Goal: Find contact information: Find contact information

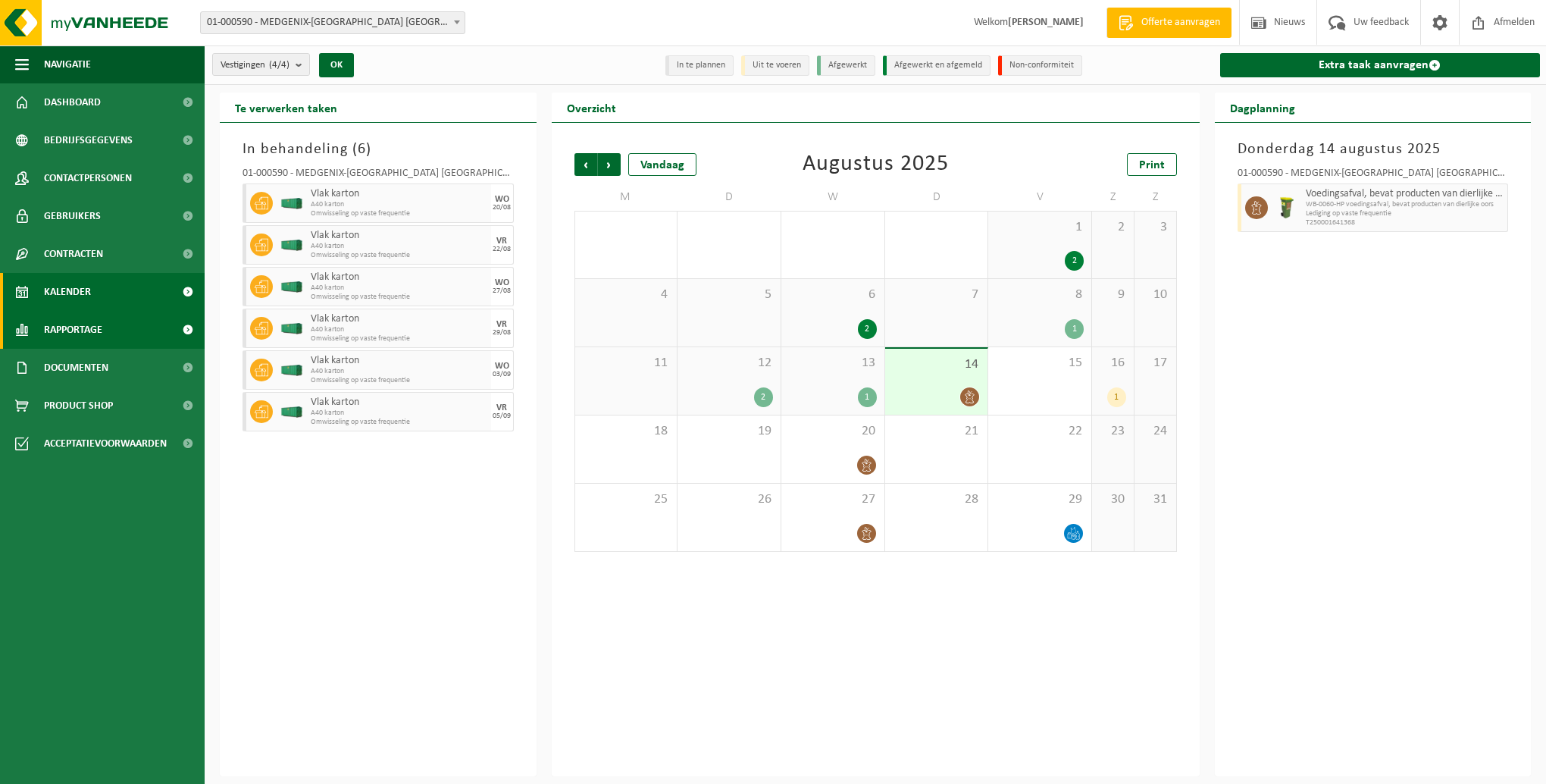
click at [67, 323] on span "Rapportage" at bounding box center [73, 330] width 58 height 38
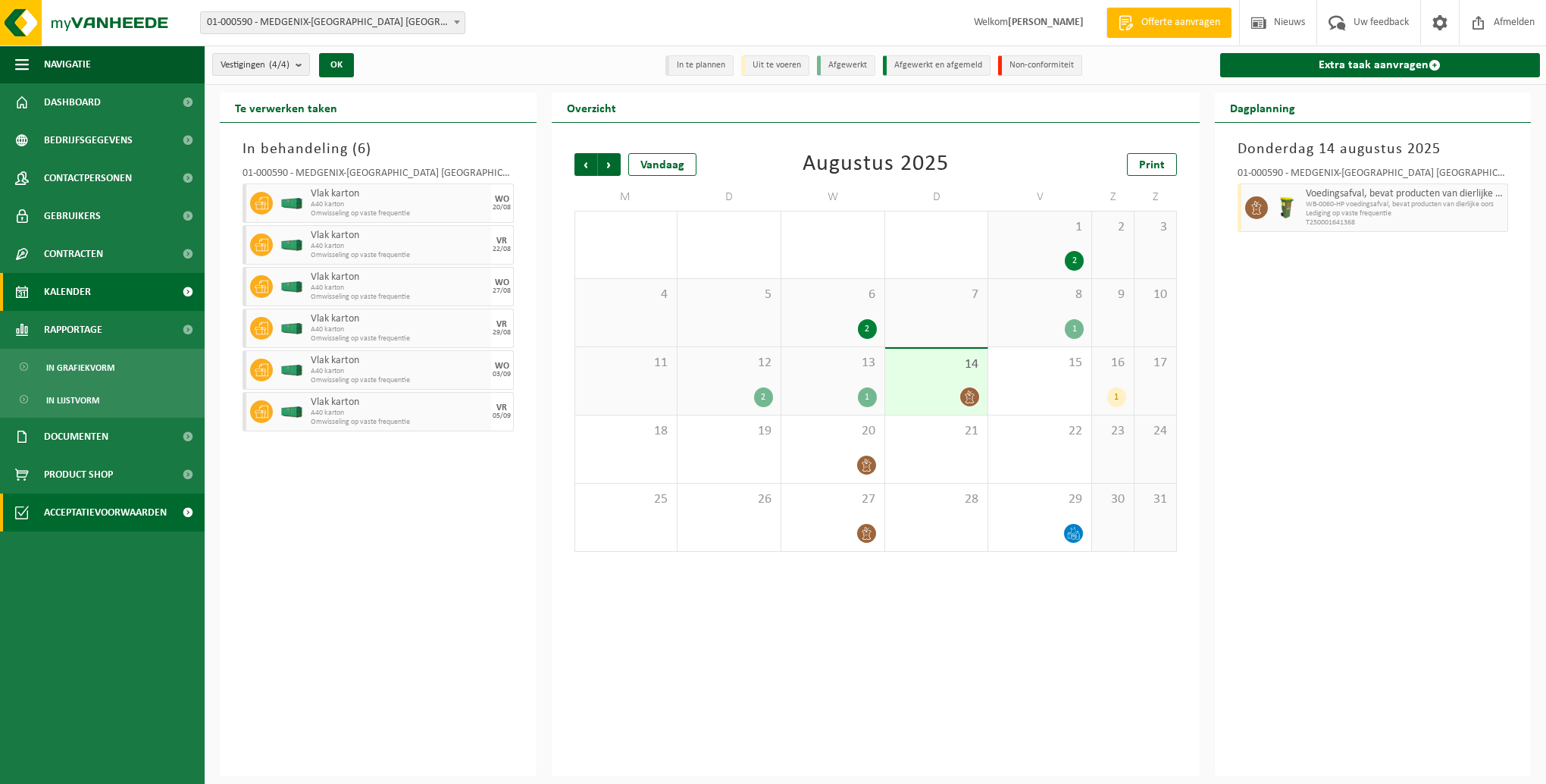
click at [107, 511] on span "Acceptatievoorwaarden" at bounding box center [105, 512] width 123 height 38
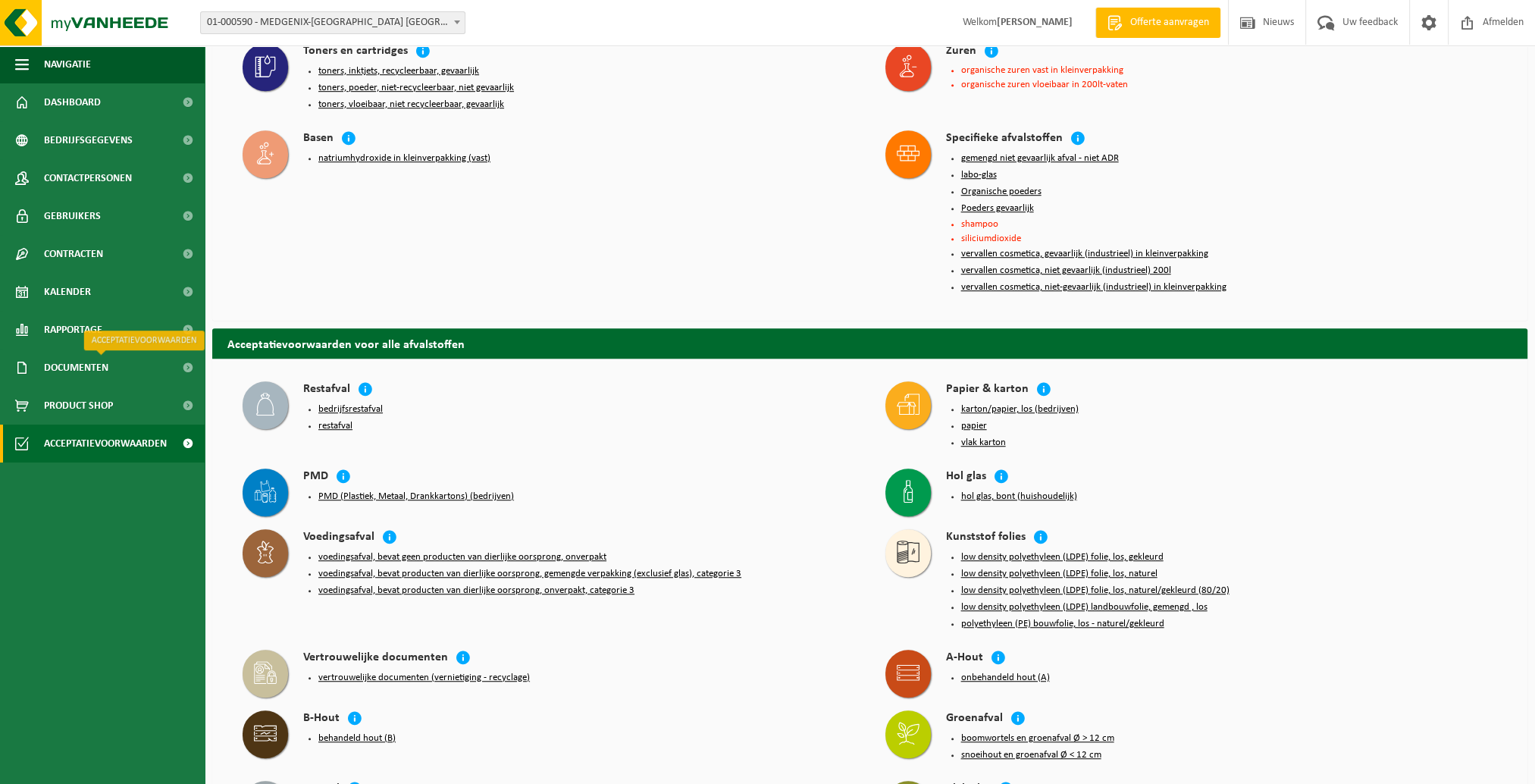
scroll to position [1213, 0]
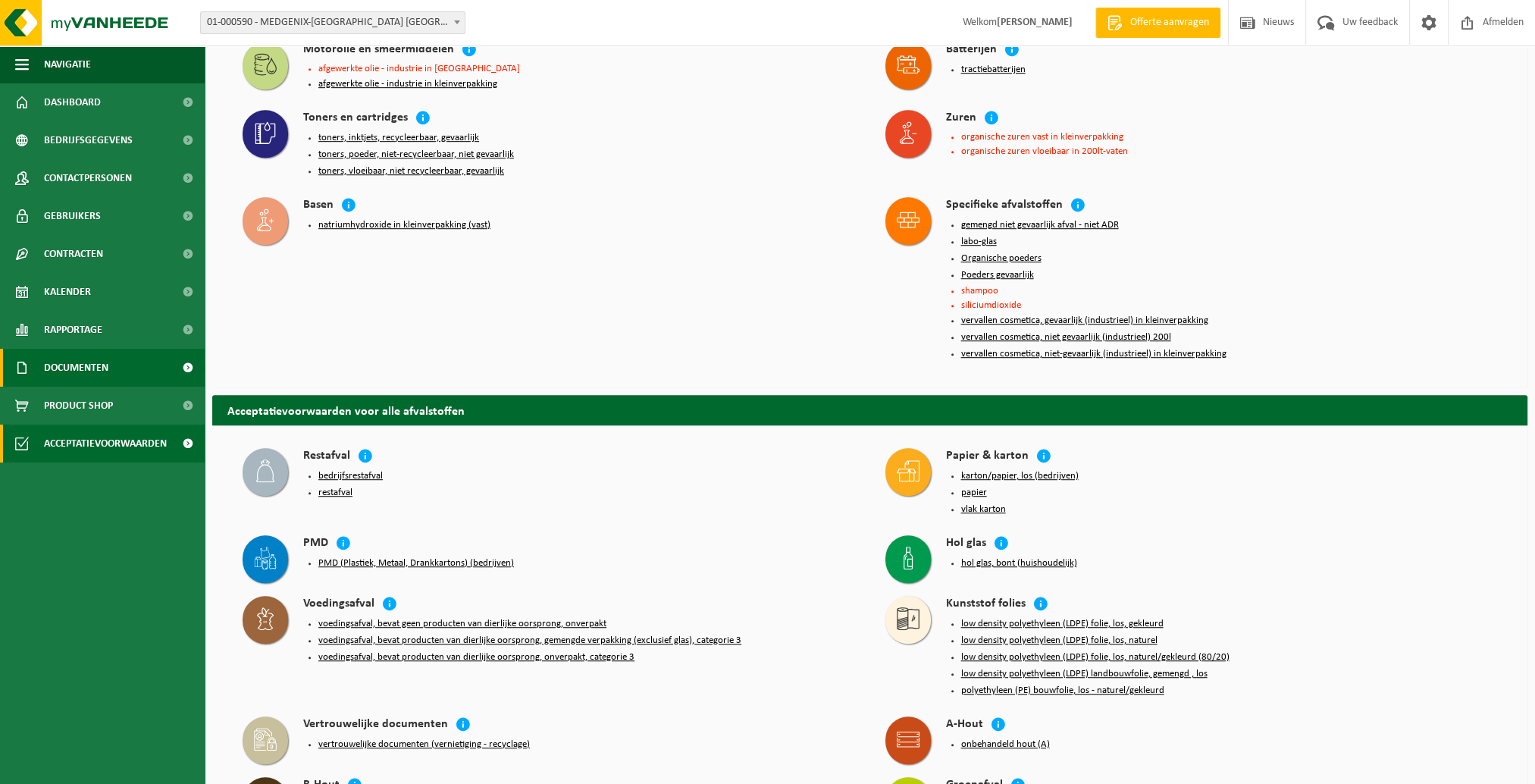
click at [65, 370] on span "Documenten" at bounding box center [76, 368] width 64 height 38
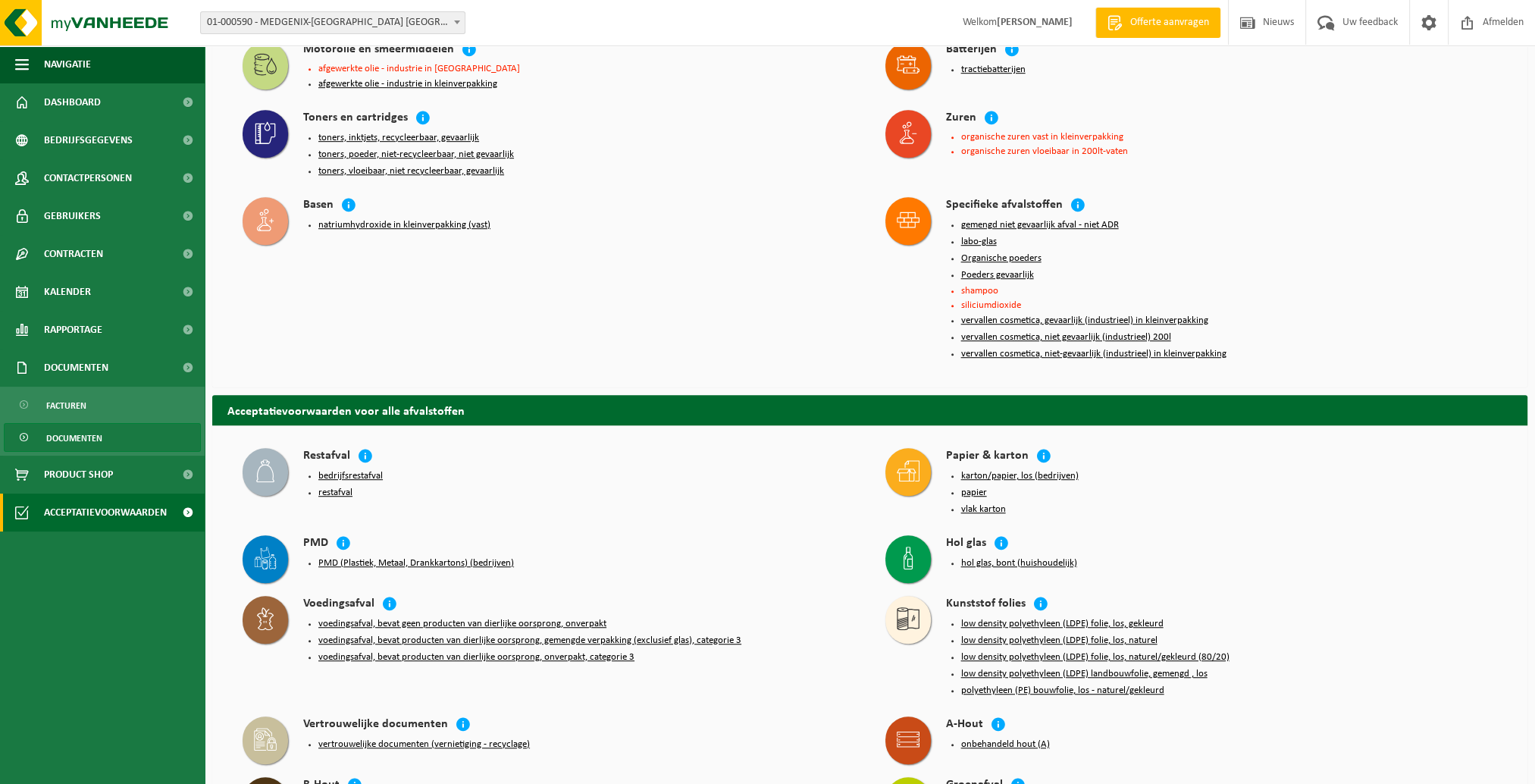
click at [76, 442] on span "Documenten" at bounding box center [74, 438] width 56 height 29
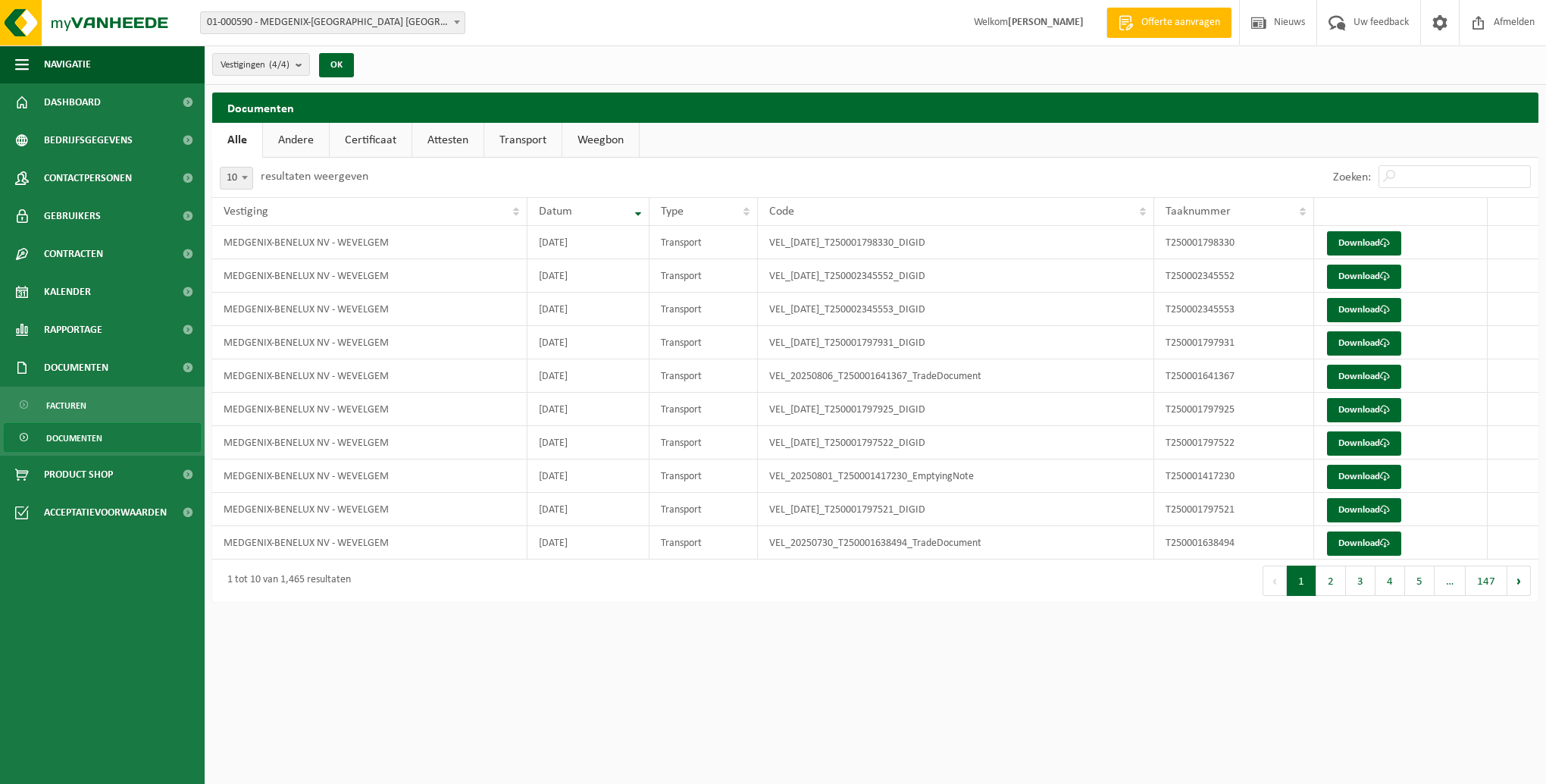
click at [504, 143] on link "Transport" at bounding box center [523, 140] width 78 height 34
click at [79, 101] on span "Dashboard" at bounding box center [72, 102] width 56 height 38
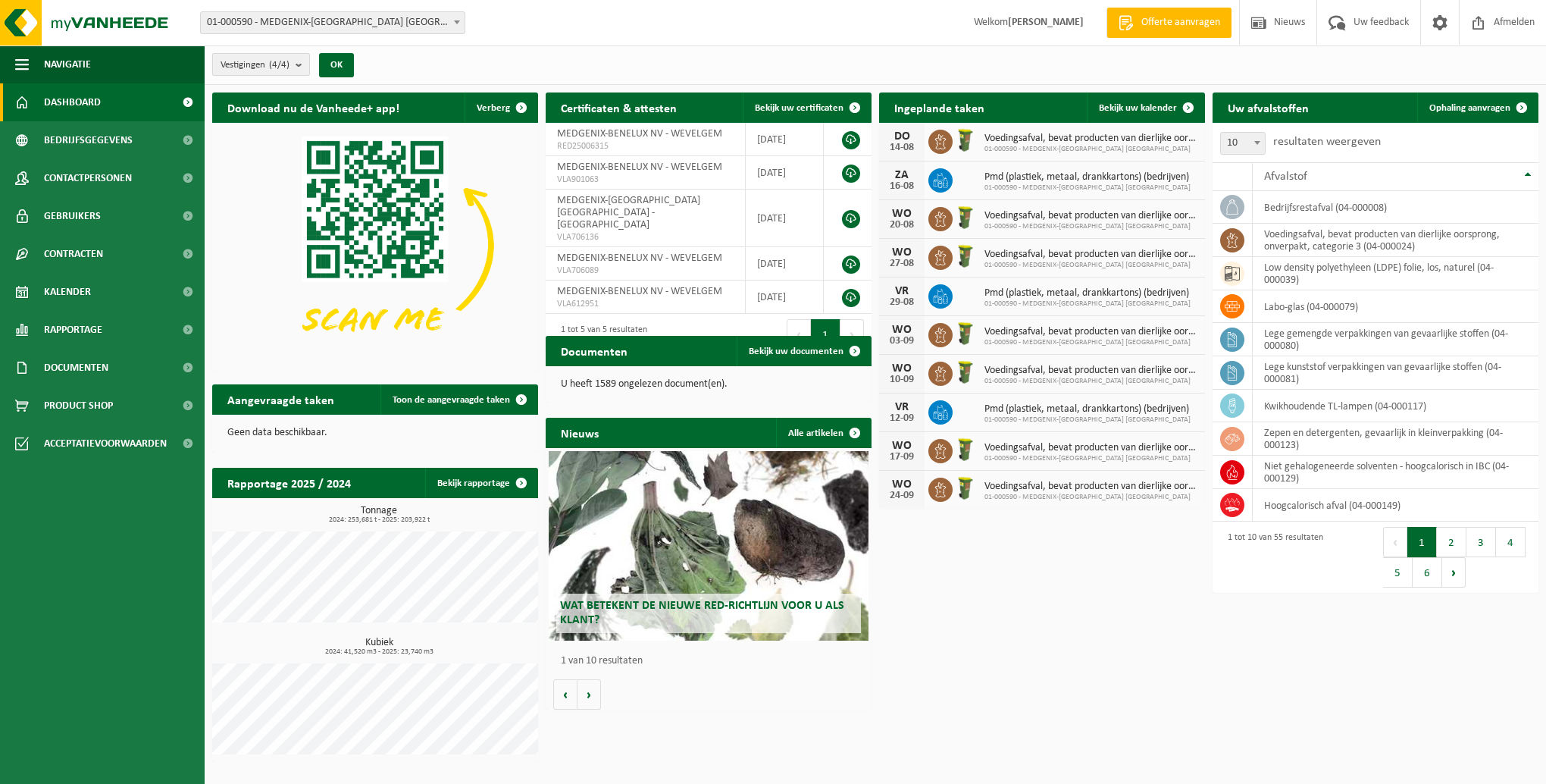
click at [217, 65] on button "Vestigingen (4/4)" at bounding box center [261, 64] width 98 height 23
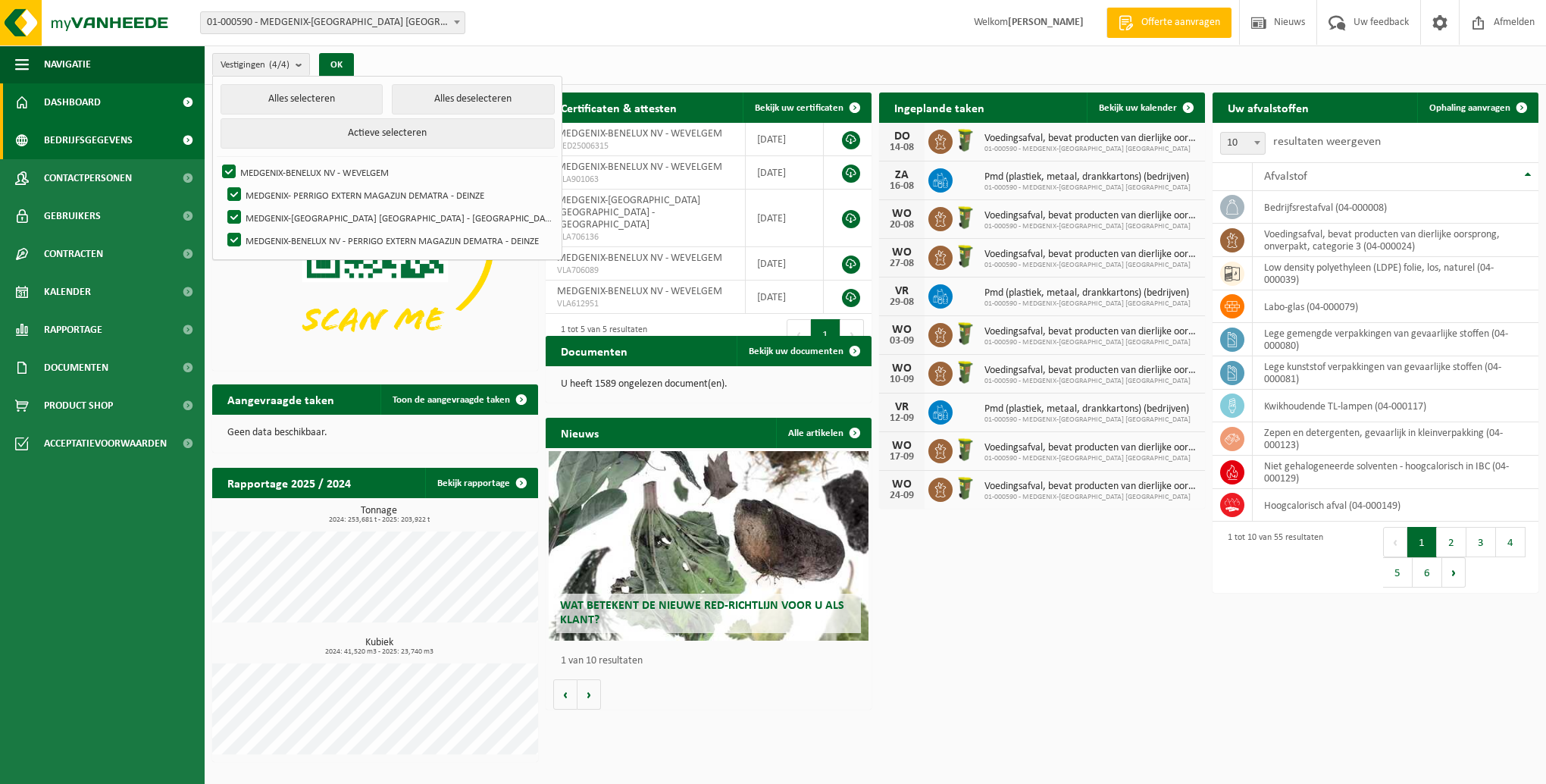
click at [107, 147] on span "Bedrijfsgegevens" at bounding box center [88, 141] width 89 height 38
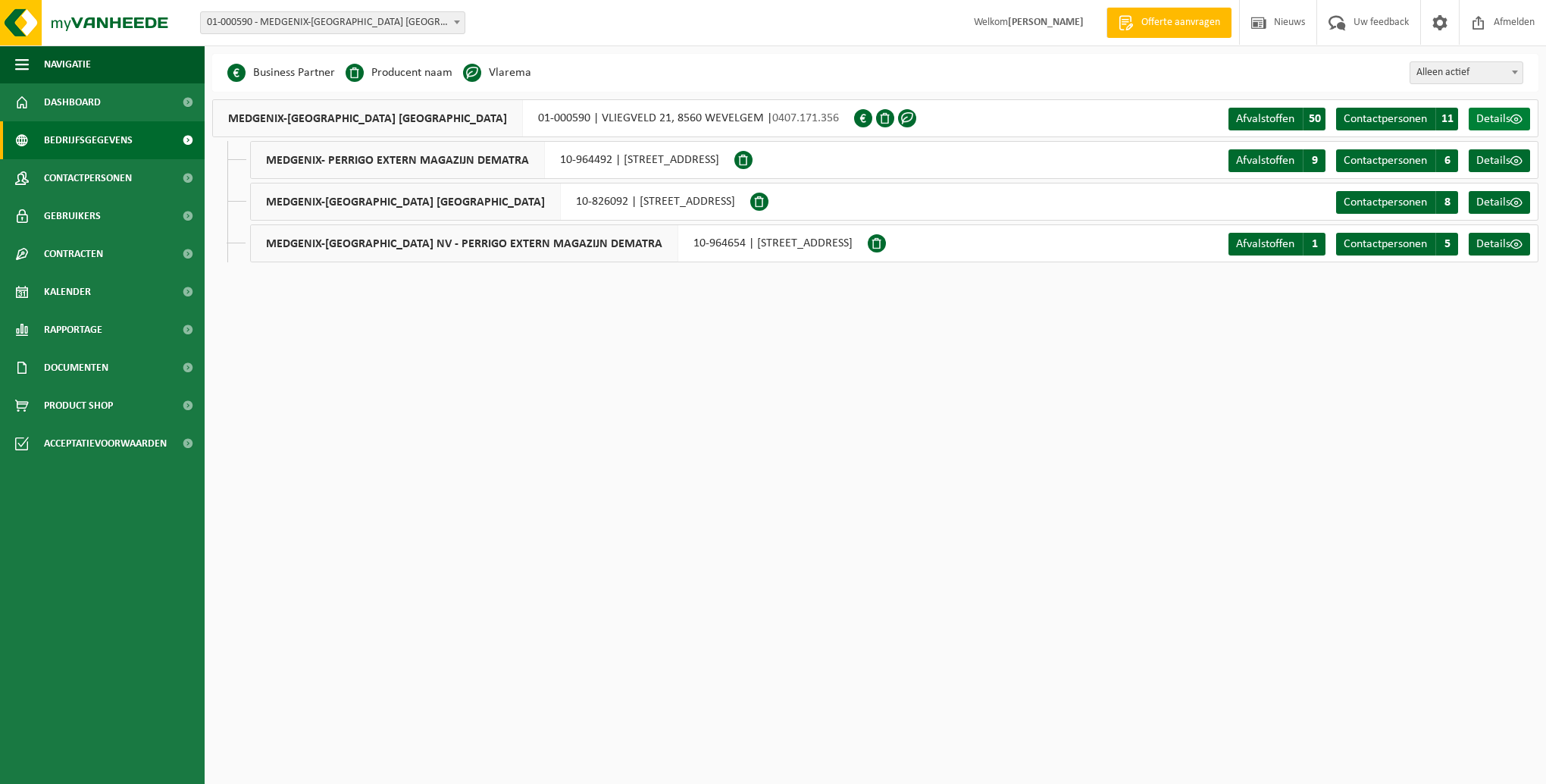
click at [1491, 123] on span "Details" at bounding box center [1493, 119] width 34 height 12
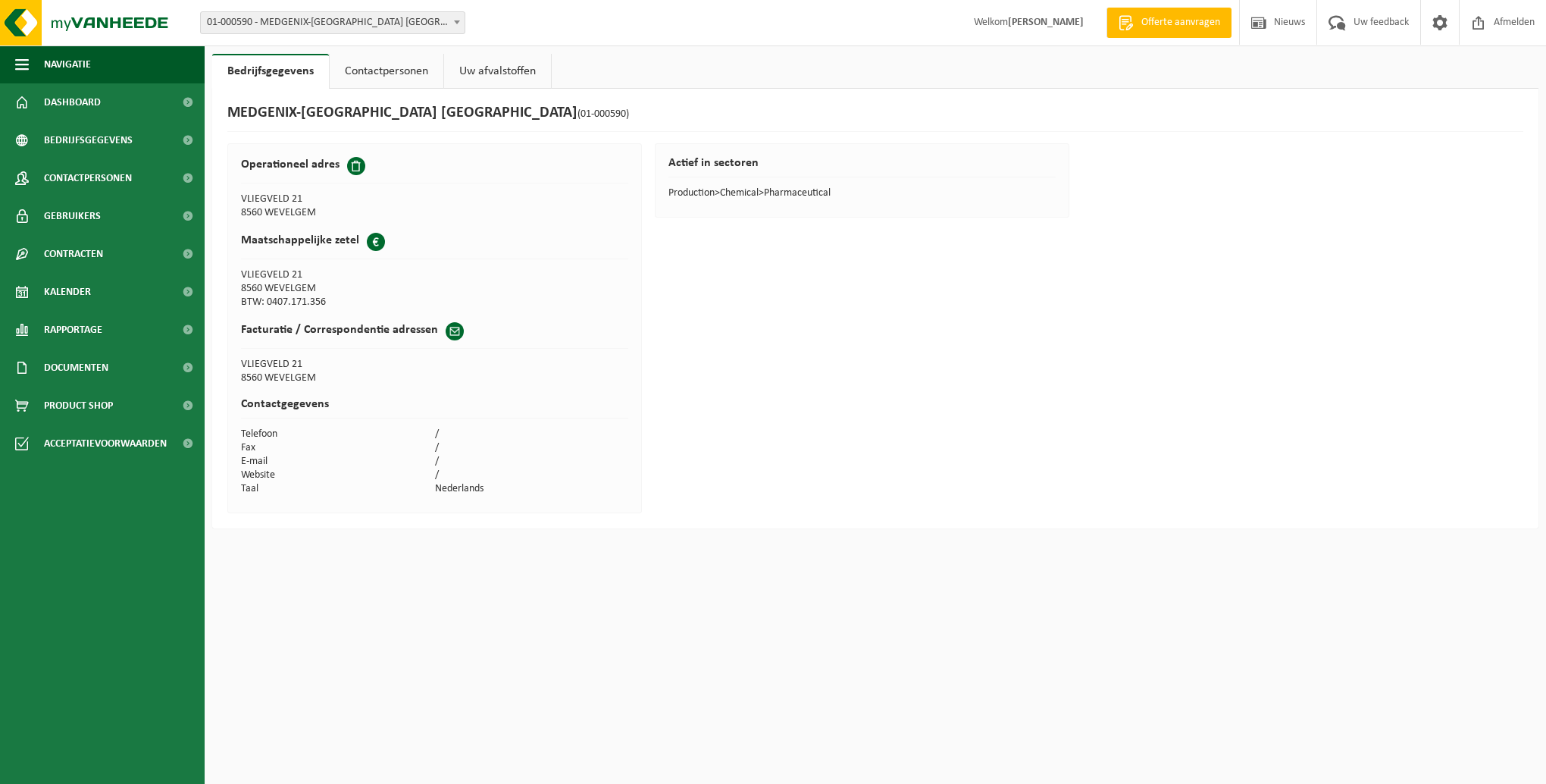
click at [376, 71] on link "Contactpersonen" at bounding box center [386, 71] width 114 height 34
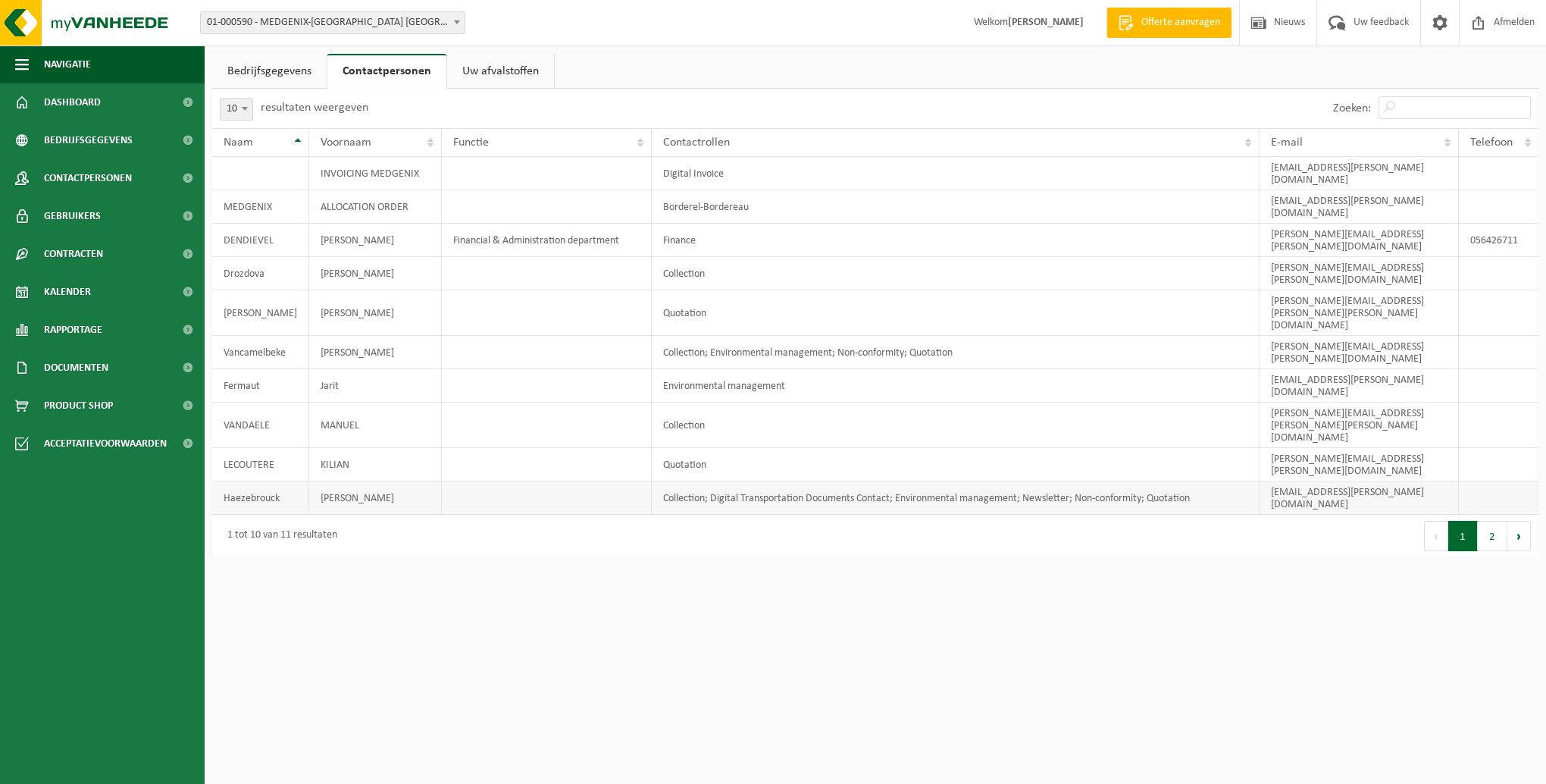
click at [832, 482] on td "Collection; Digital Transportation Documents Contact; Environmental management;…" at bounding box center [955, 498] width 608 height 34
drag, startPoint x: 832, startPoint y: 364, endPoint x: 777, endPoint y: 352, distance: 56.3
click at [777, 482] on td "Collection; Digital Transportation Documents Contact; Environmental management;…" at bounding box center [955, 498] width 608 height 34
drag, startPoint x: 708, startPoint y: 359, endPoint x: 888, endPoint y: 359, distance: 180.0
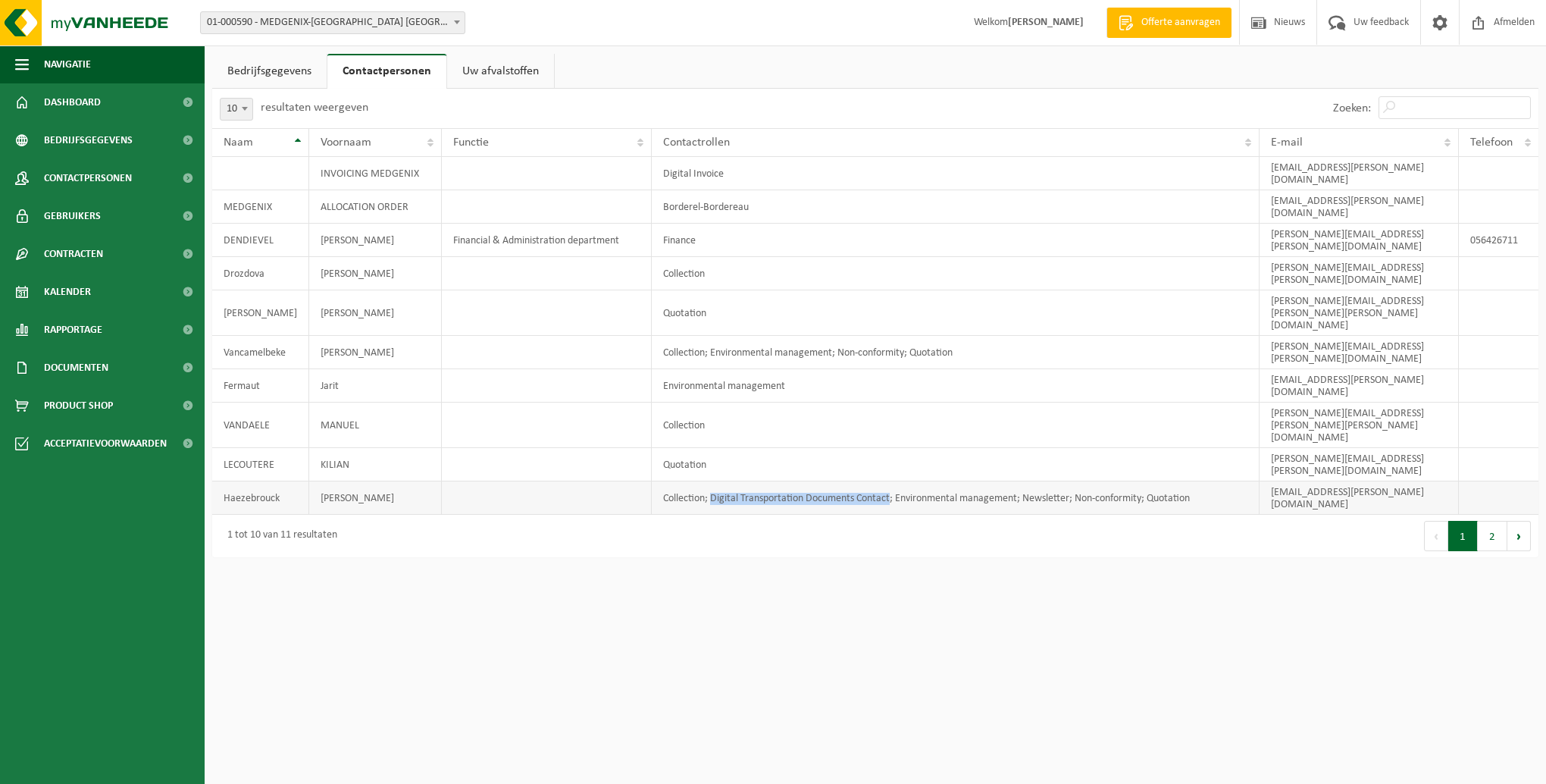
click at [888, 482] on td "Collection; Digital Transportation Documents Contact; Environmental management;…" at bounding box center [955, 498] width 608 height 34
copy td "Digital Transportation Documents Contact"
click at [673, 224] on td "Finance" at bounding box center [955, 240] width 608 height 34
click at [683, 224] on td "Finance" at bounding box center [955, 240] width 608 height 34
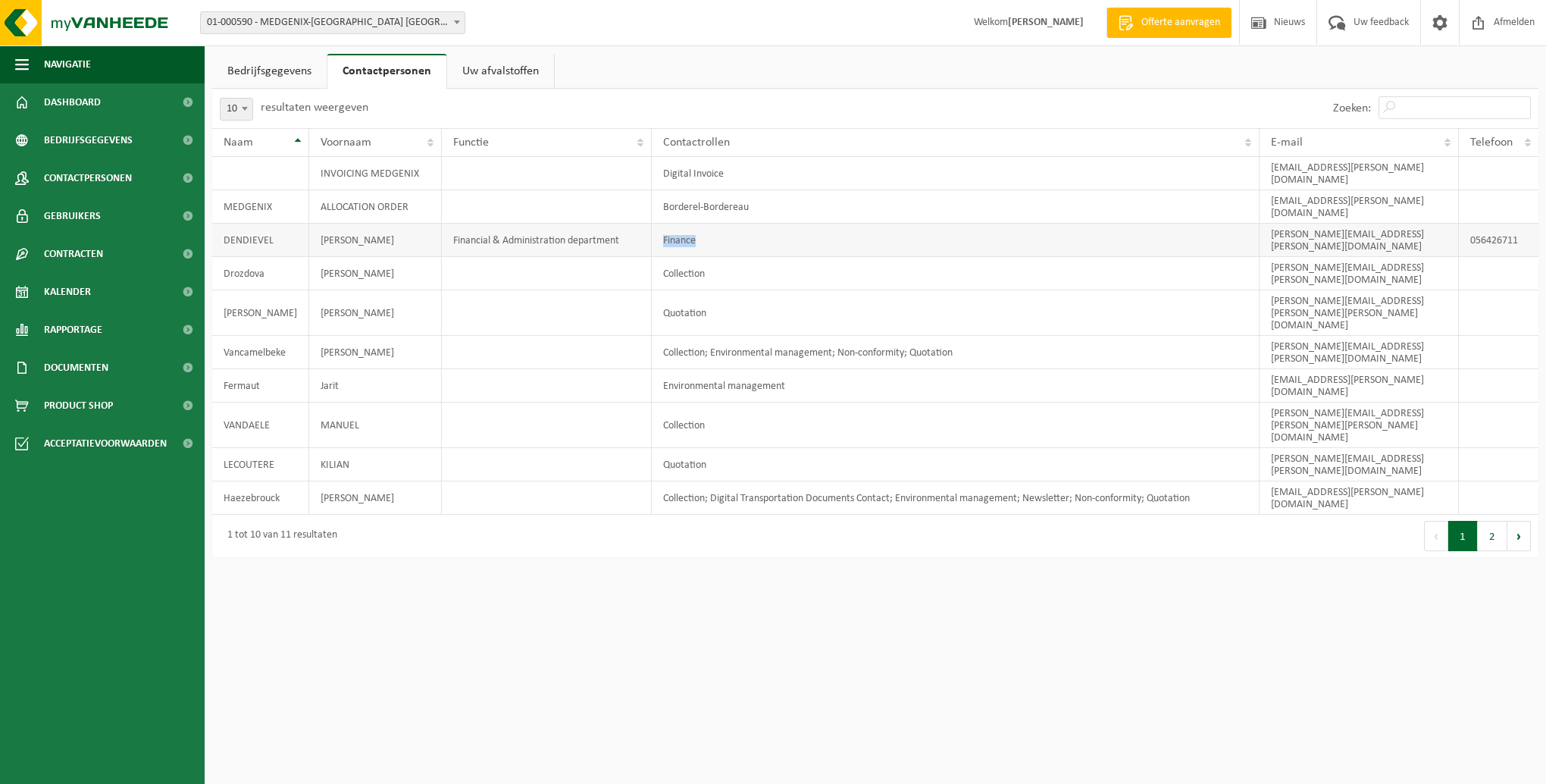
drag, startPoint x: 683, startPoint y: 210, endPoint x: 701, endPoint y: 206, distance: 18.4
click at [701, 224] on td "Finance" at bounding box center [955, 240] width 608 height 34
click at [704, 224] on td "Finance" at bounding box center [955, 240] width 608 height 34
click at [39, 208] on link "Gebruikers" at bounding box center [102, 216] width 205 height 38
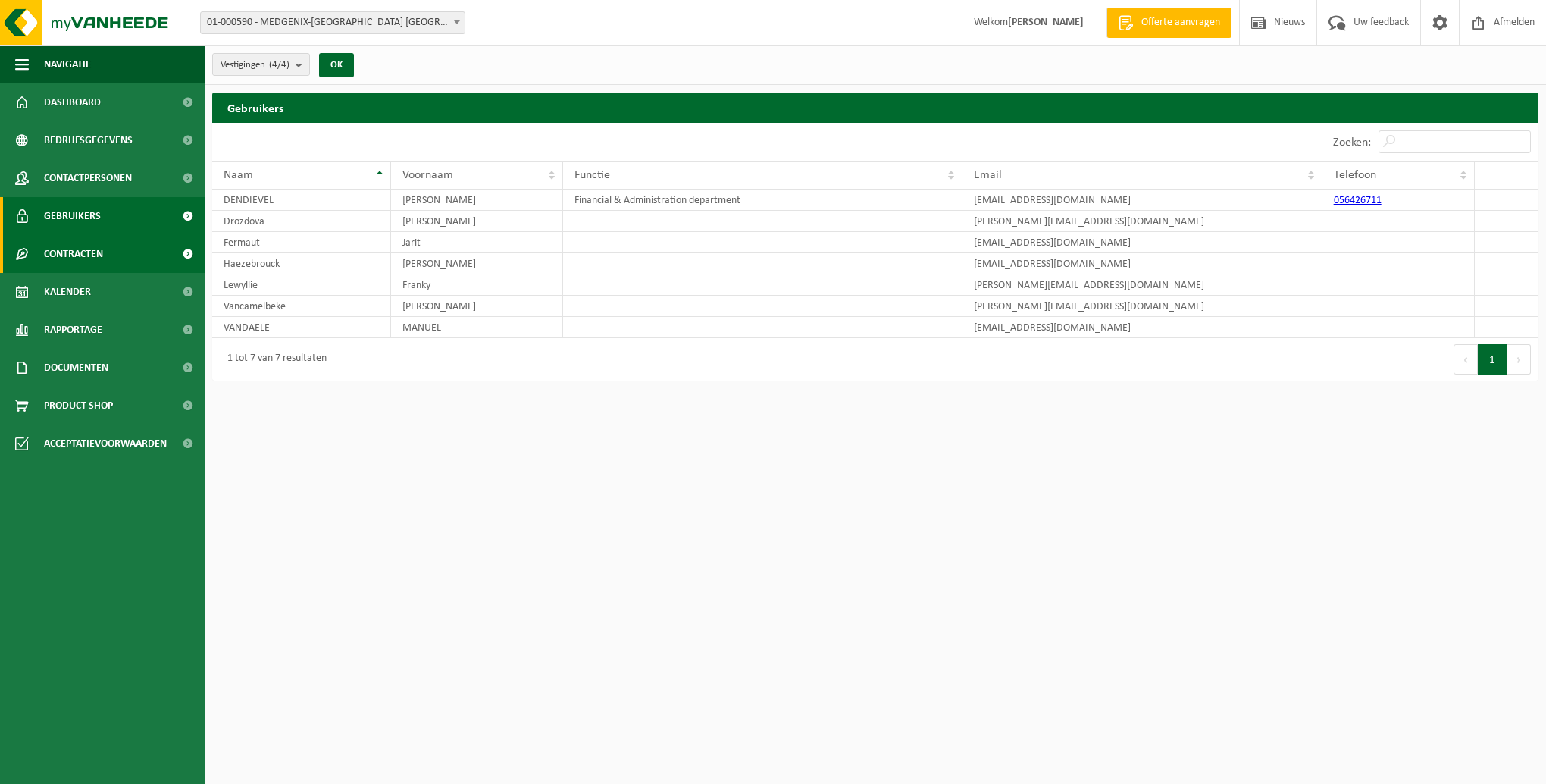
click at [67, 259] on span "Contracten" at bounding box center [74, 254] width 59 height 38
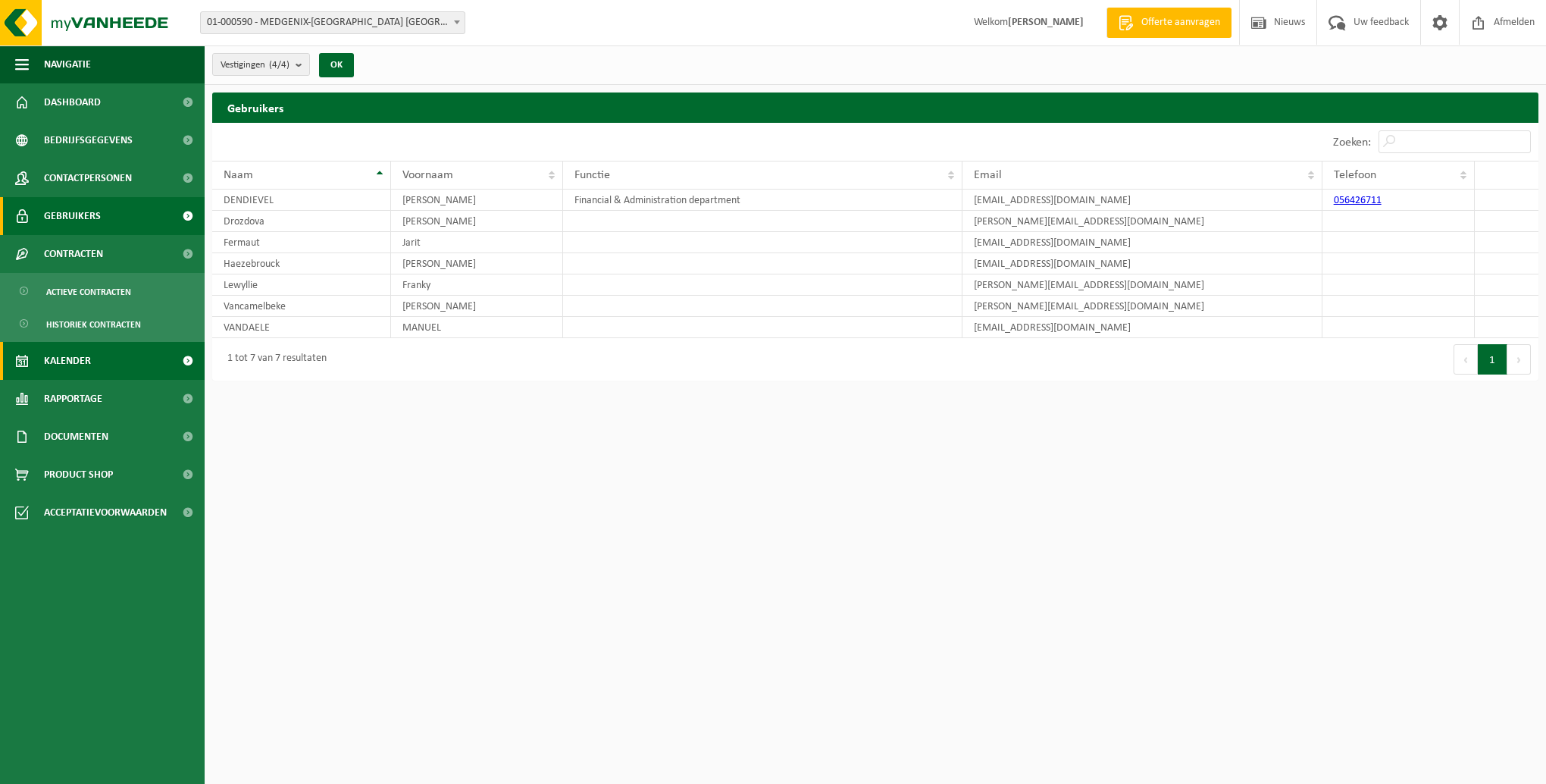
click at [85, 359] on span "Kalender" at bounding box center [67, 361] width 47 height 38
